Goal: Task Accomplishment & Management: Complete application form

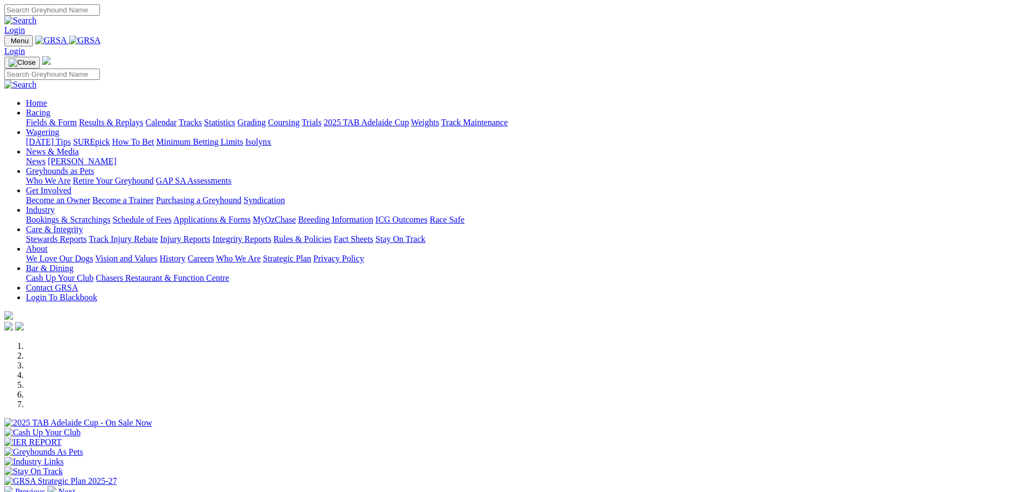
click at [110, 215] on link "Bookings & Scratchings" at bounding box center [68, 219] width 84 height 9
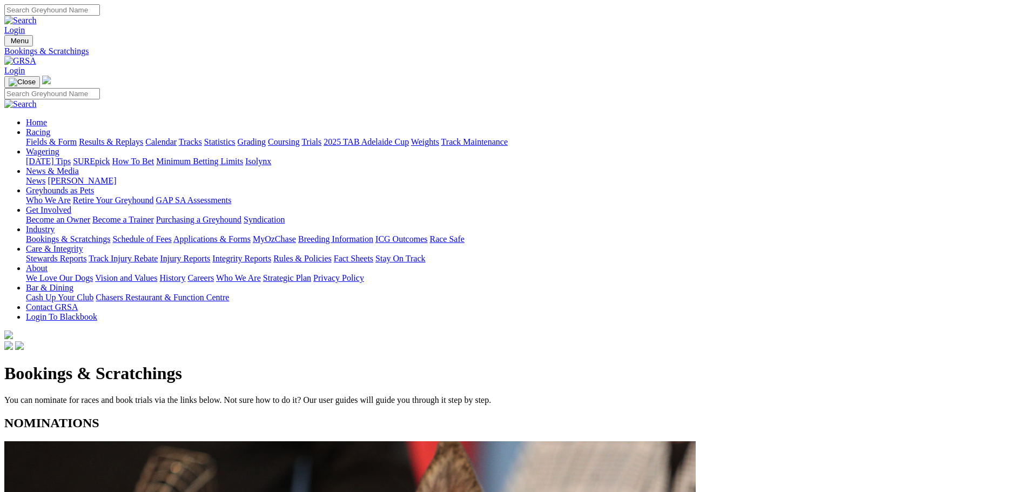
click at [177, 137] on link "Calendar" at bounding box center [160, 141] width 31 height 9
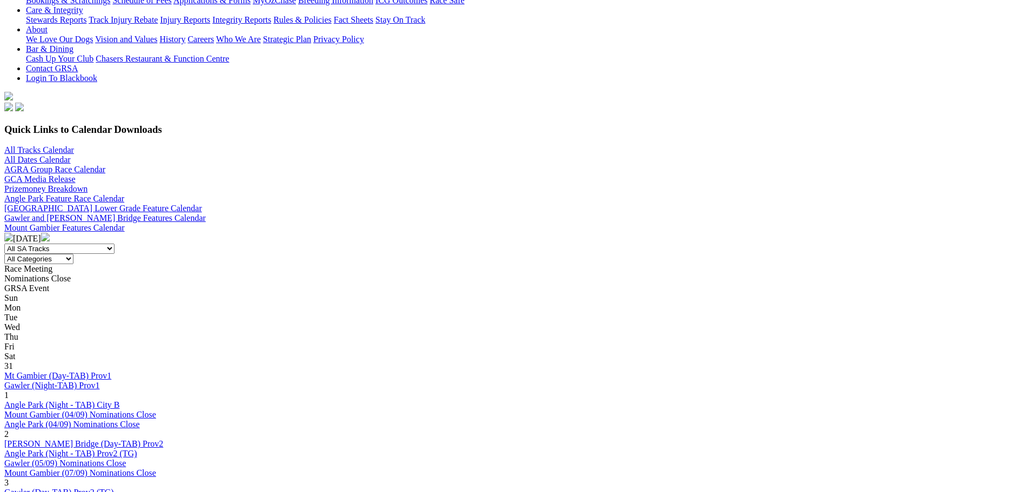
scroll to position [270, 0]
